Goal: Check status: Check status

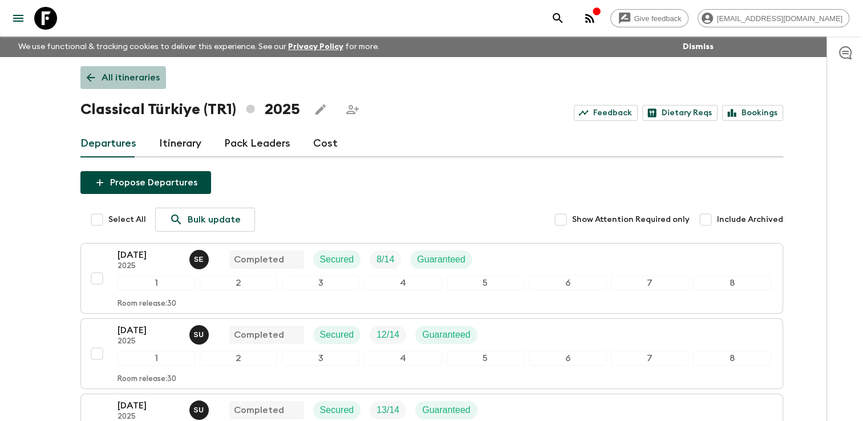
click at [91, 79] on icon at bounding box center [90, 77] width 13 height 13
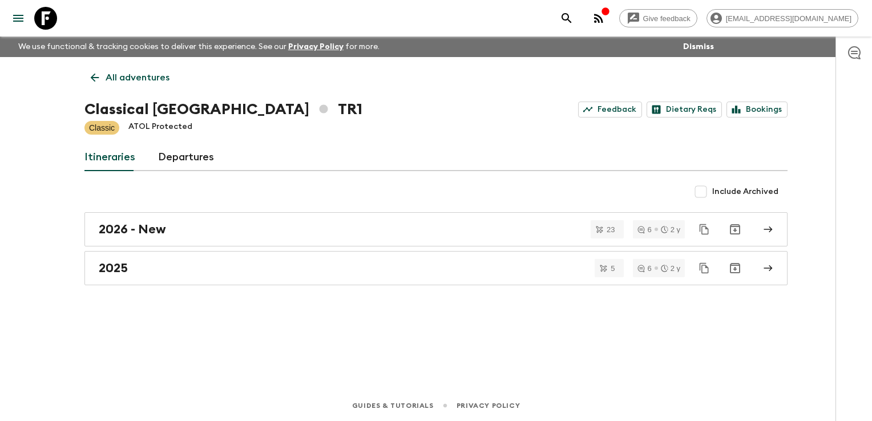
click at [96, 81] on icon at bounding box center [94, 77] width 13 height 13
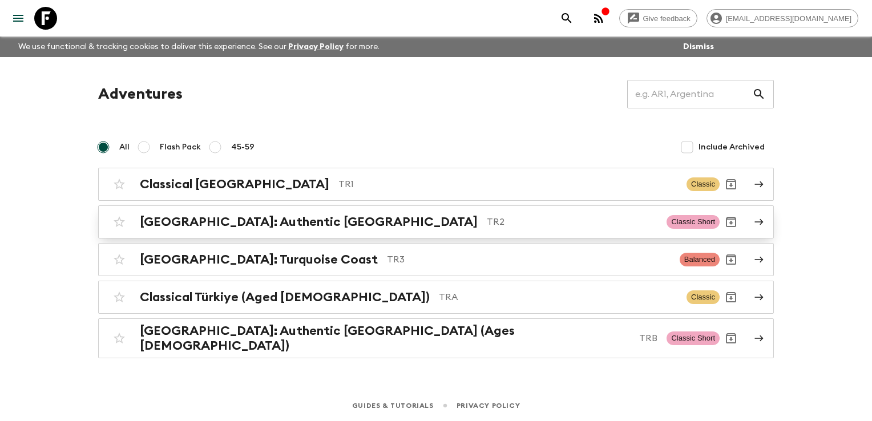
click at [180, 222] on h2 "[GEOGRAPHIC_DATA]: Authentic [GEOGRAPHIC_DATA]" at bounding box center [309, 222] width 338 height 15
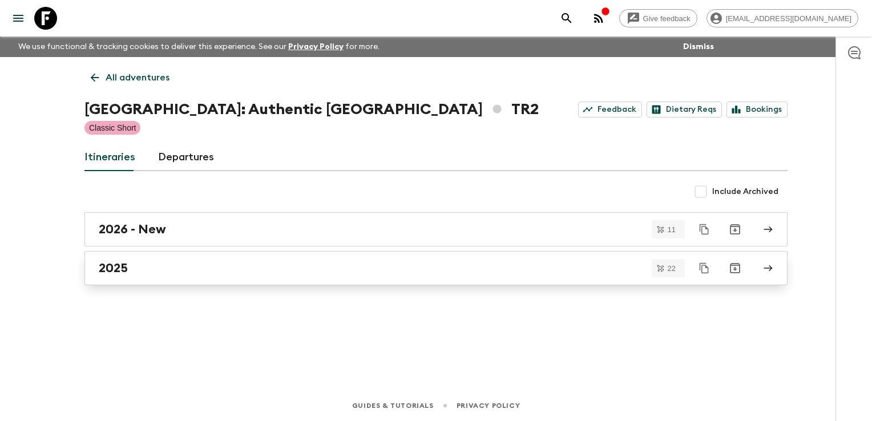
click at [160, 262] on div "2025" at bounding box center [425, 268] width 653 height 15
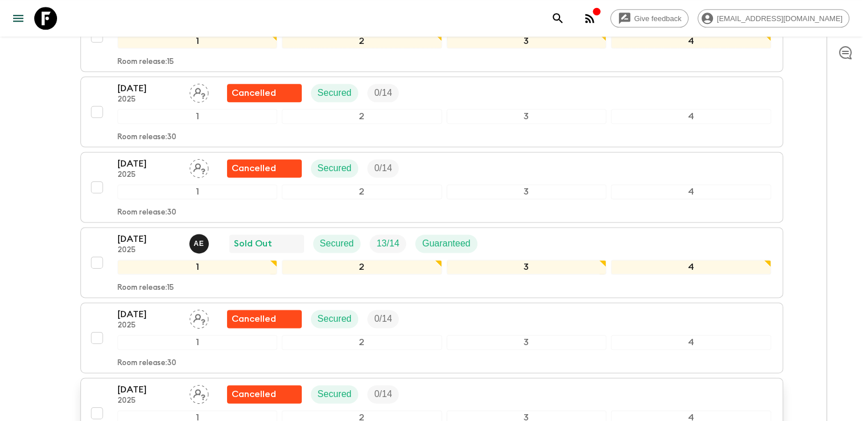
scroll to position [1568, 0]
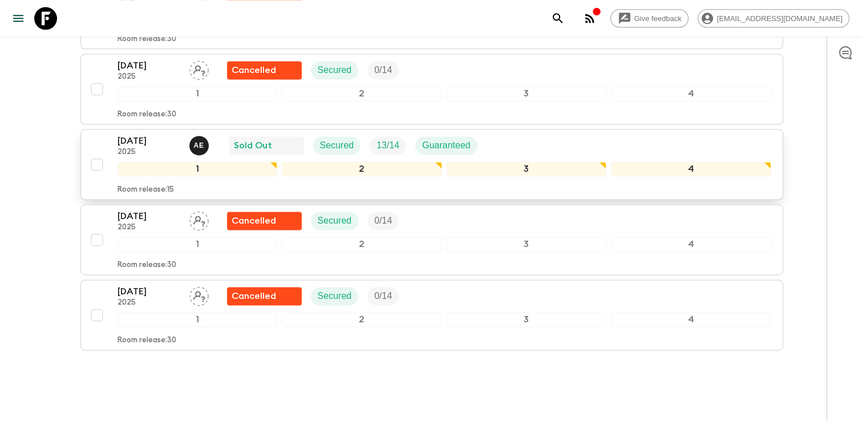
click at [520, 134] on div "[DATE] 2025 A E Sold Out Secured 13 / 14 Guaranteed" at bounding box center [445, 145] width 654 height 23
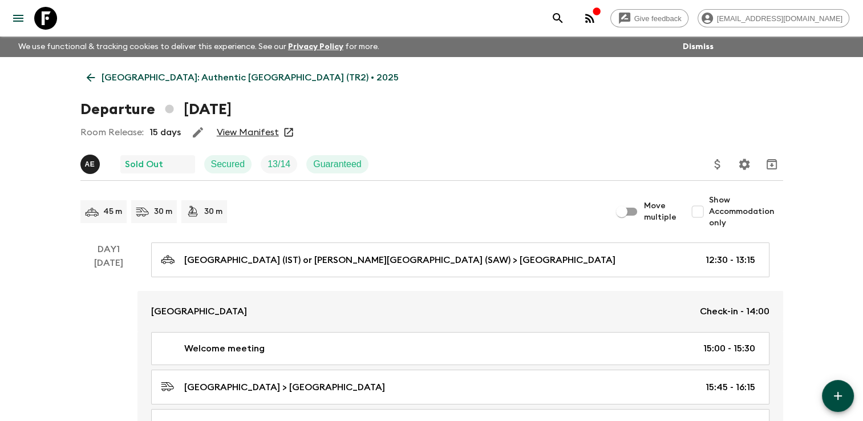
click at [244, 129] on link "View Manifest" at bounding box center [248, 132] width 62 height 11
